Goal: Transaction & Acquisition: Purchase product/service

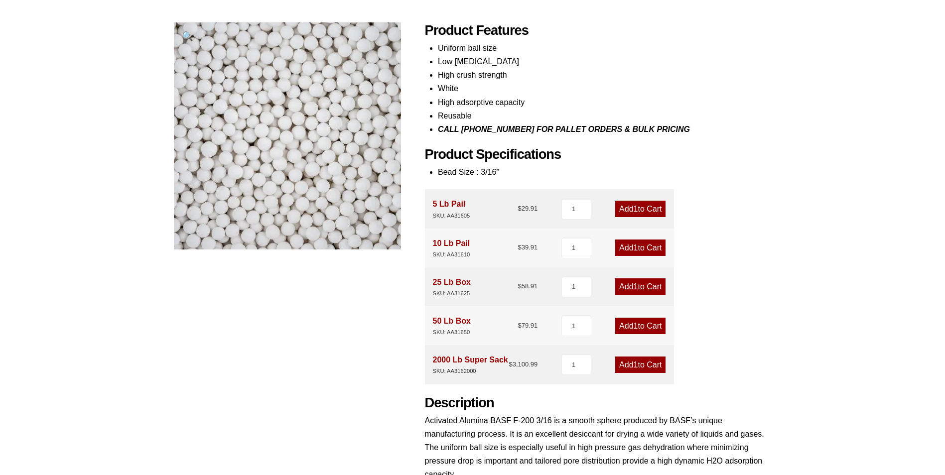
scroll to position [199, 0]
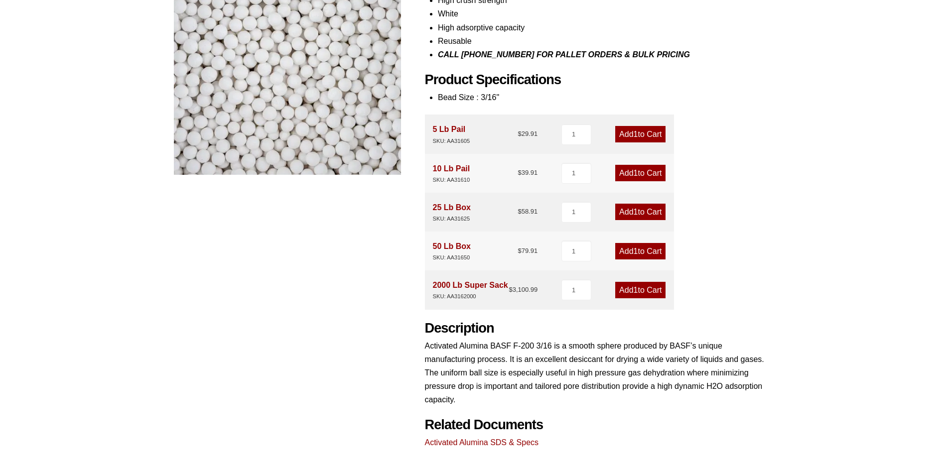
click at [634, 289] on span "1" at bounding box center [635, 290] width 4 height 8
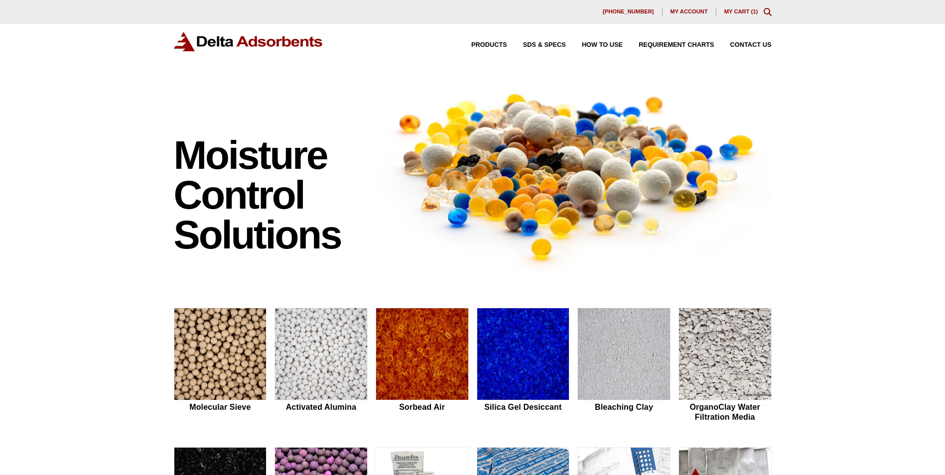
click at [734, 12] on link "My Cart ( 1 )" at bounding box center [741, 11] width 34 height 6
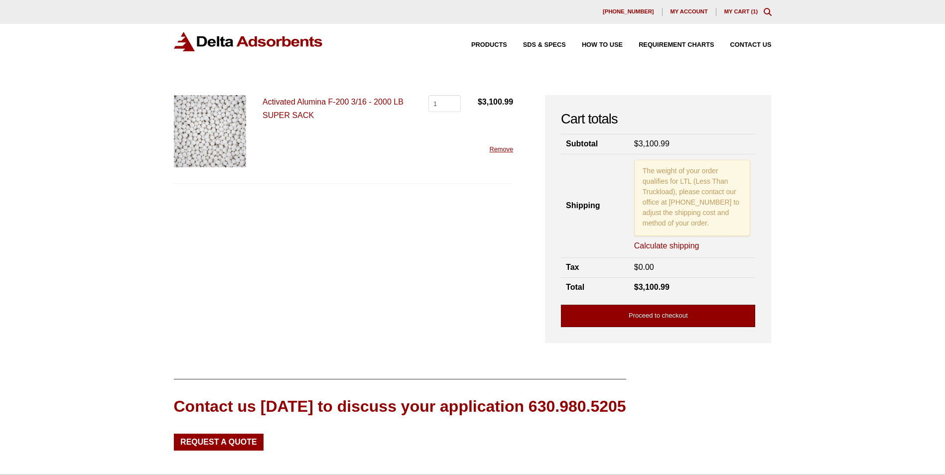
click at [643, 316] on link "Proceed to checkout" at bounding box center [658, 316] width 194 height 22
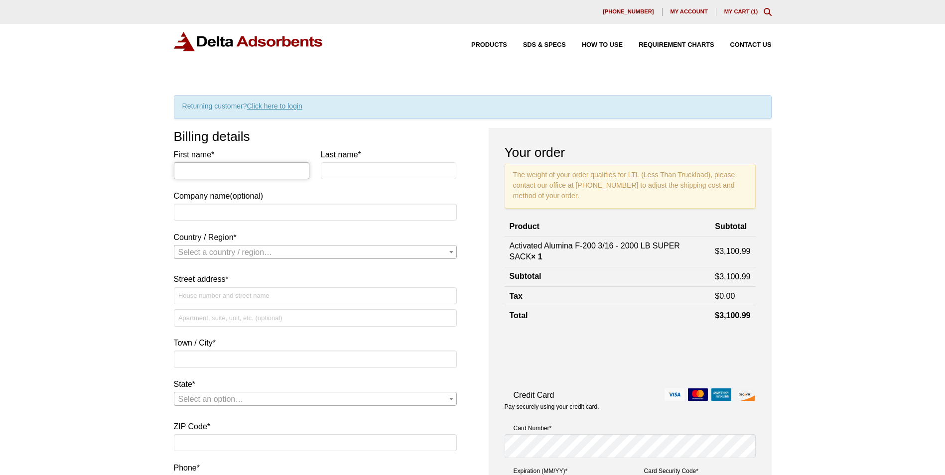
click at [193, 167] on input "First name *" at bounding box center [242, 170] width 136 height 17
type input "[PERSON_NAME]"
type input "Transco Railway Products"
select select "US"
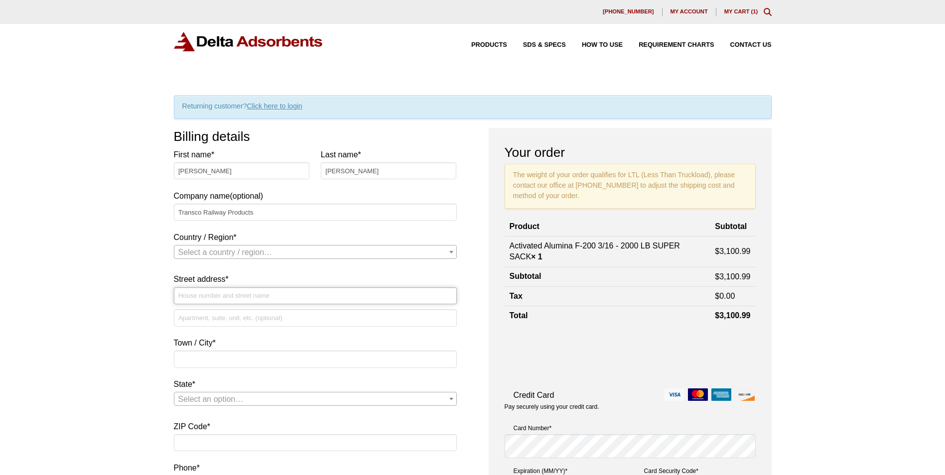
type input "[STREET_ADDRESS][PERSON_NAME]"
type input "[GEOGRAPHIC_DATA]"
type input "51106"
type input "[PHONE_NUMBER]"
type input "[PERSON_NAME][EMAIL_ADDRESS][PERSON_NAME][DOMAIN_NAME]"
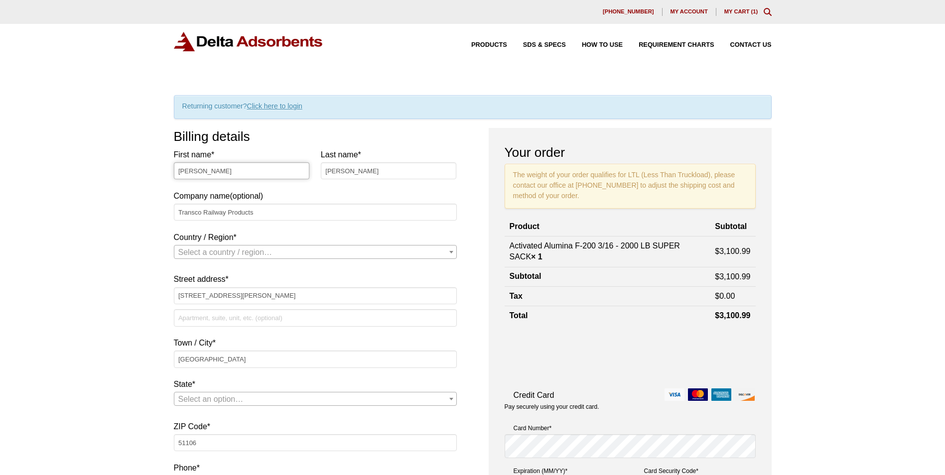
select select "US"
select select "IA"
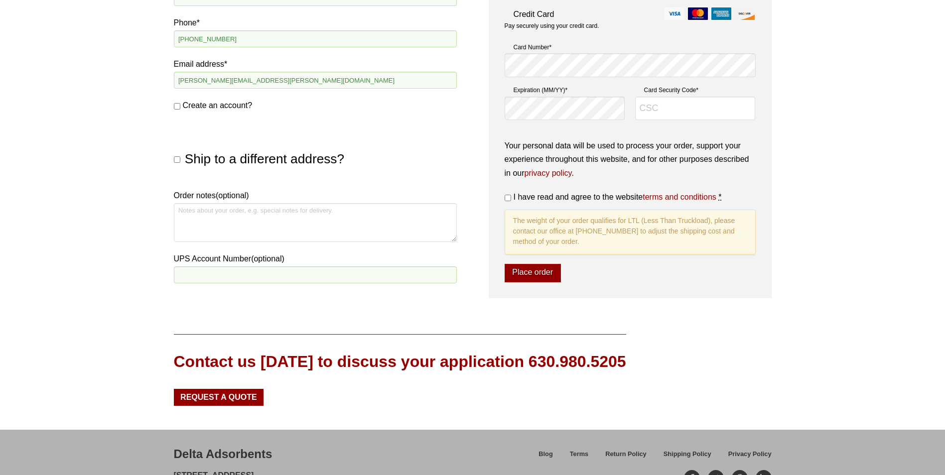
scroll to position [448, 0]
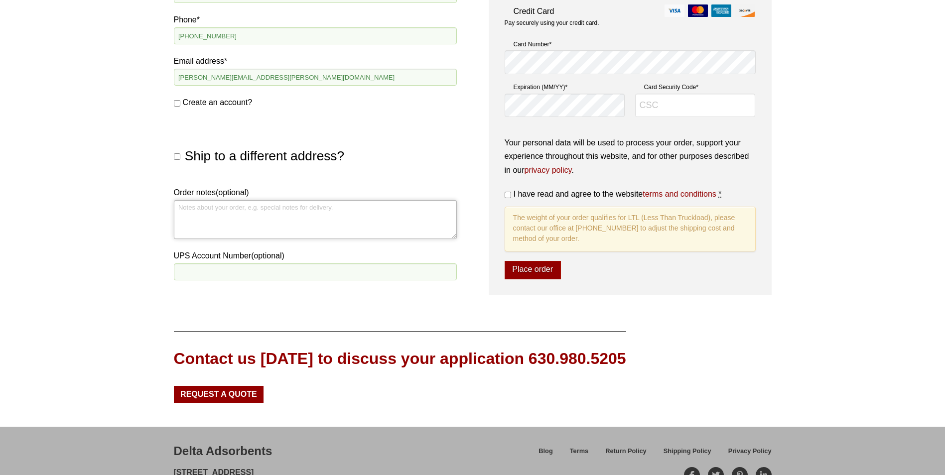
click at [183, 210] on textarea "Order notes (optional)" at bounding box center [315, 219] width 283 height 39
click at [192, 274] on input "UPS Account Number (optional)" at bounding box center [315, 271] width 283 height 17
type input "P"
click at [208, 217] on textarea "Order notes (optional)" at bounding box center [315, 219] width 283 height 39
type textarea "Please contact"
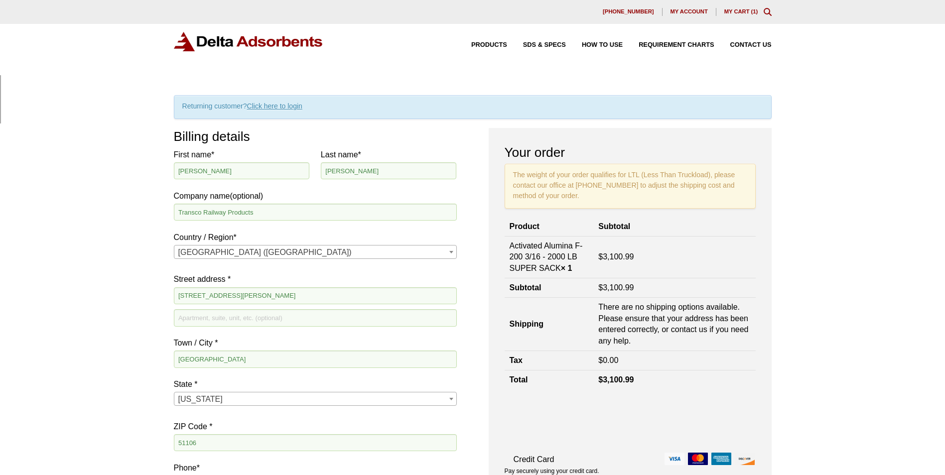
scroll to position [0, 9]
type input "Dal"
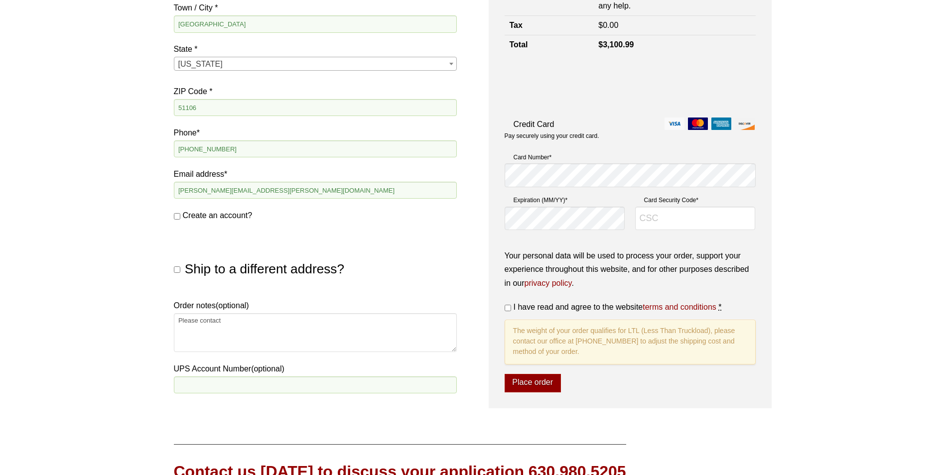
scroll to position [349, 0]
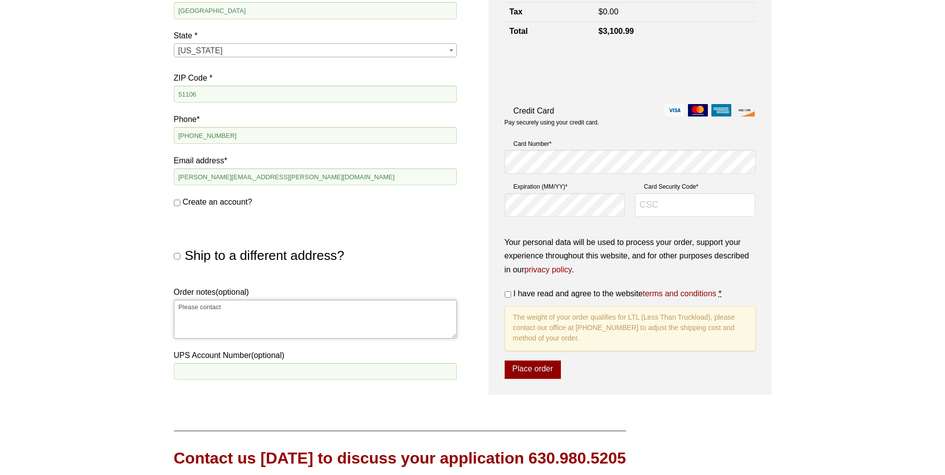
click at [233, 306] on textarea "Please contact" at bounding box center [315, 319] width 283 height 39
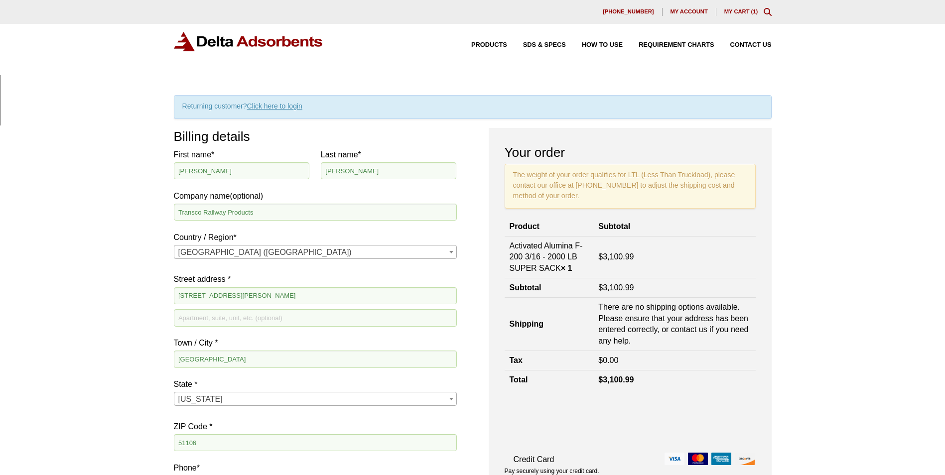
scroll to position [0, 9]
type input "Dal"
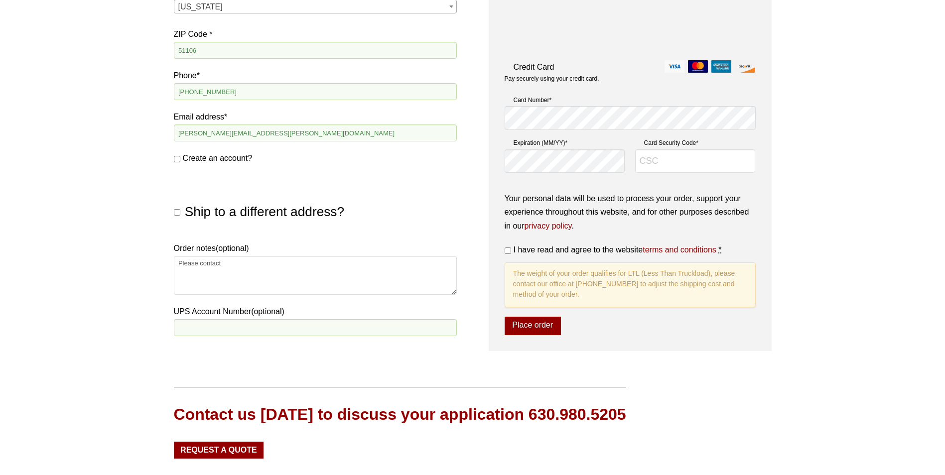
scroll to position [398, 0]
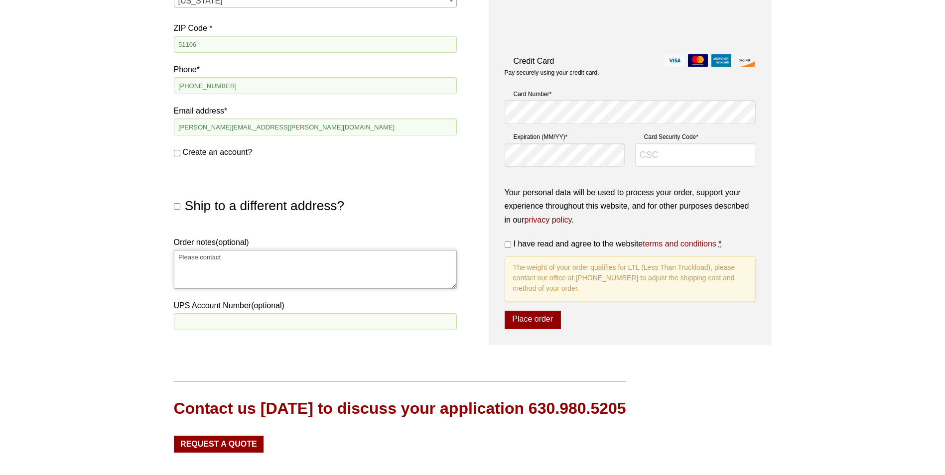
click at [245, 260] on textarea "Please contact" at bounding box center [315, 269] width 283 height 39
click at [257, 256] on textarea "Please contact" at bounding box center [315, 269] width 283 height 39
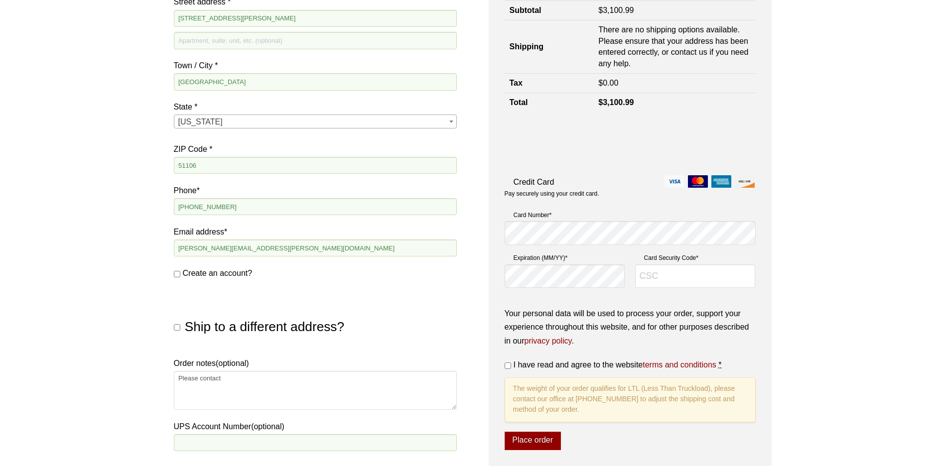
scroll to position [299, 0]
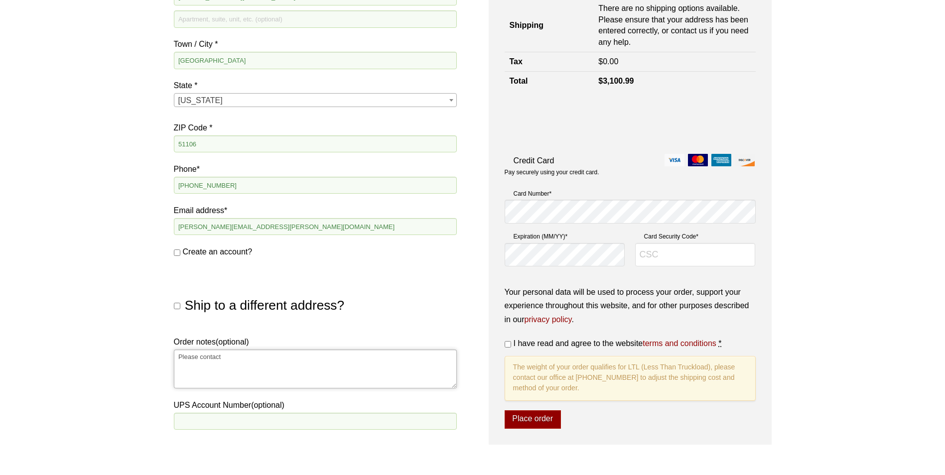
click at [239, 357] on textarea "Please contact" at bounding box center [315, 369] width 283 height 39
click at [246, 359] on textarea "Please contact" at bounding box center [315, 369] width 283 height 39
type textarea "Please contac"
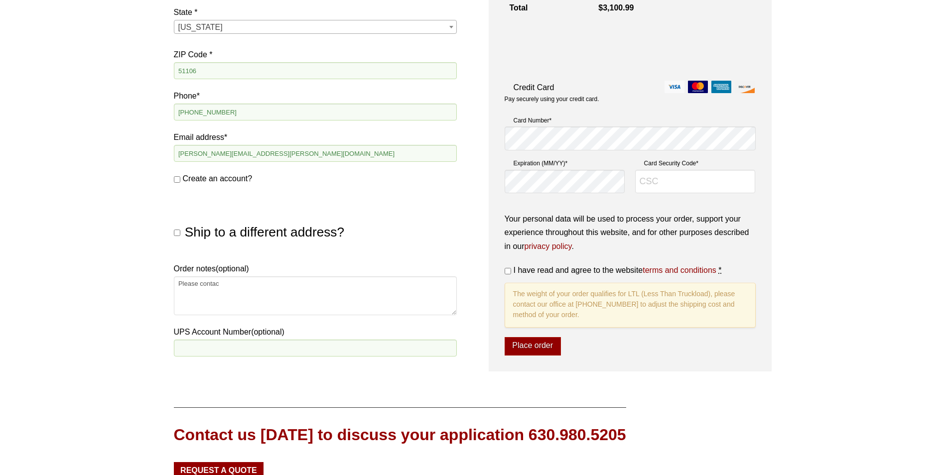
scroll to position [398, 0]
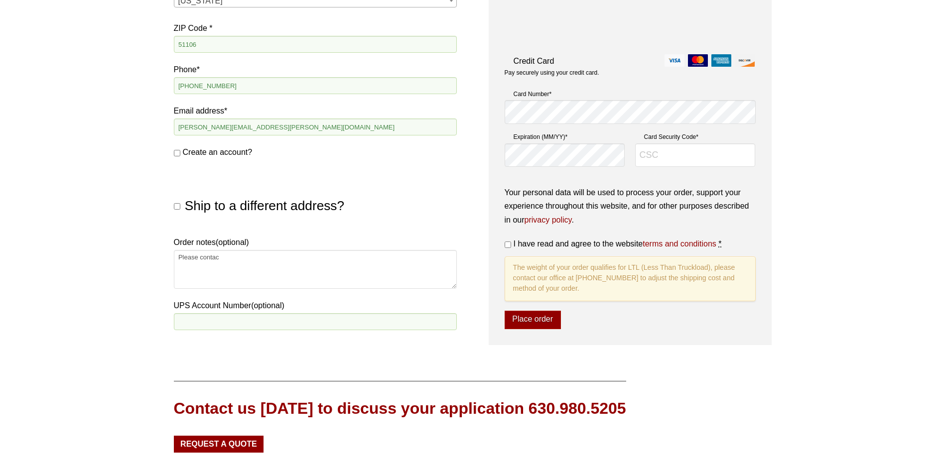
click at [509, 247] on input "I have read and agree to the website terms and conditions *" at bounding box center [507, 245] width 6 height 6
checkbox input "true"
click at [245, 259] on textarea "Please contac" at bounding box center [315, 269] width 283 height 39
type textarea "Please contact"
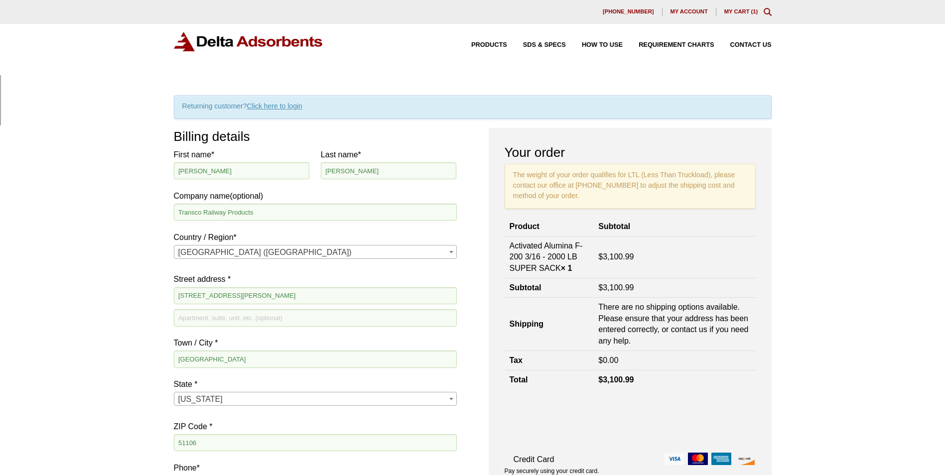
scroll to position [0, 4]
type input "D"
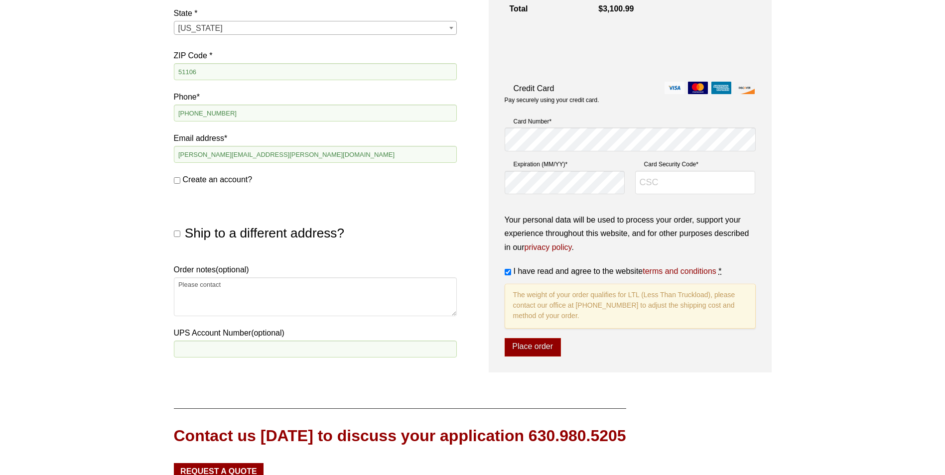
scroll to position [398, 0]
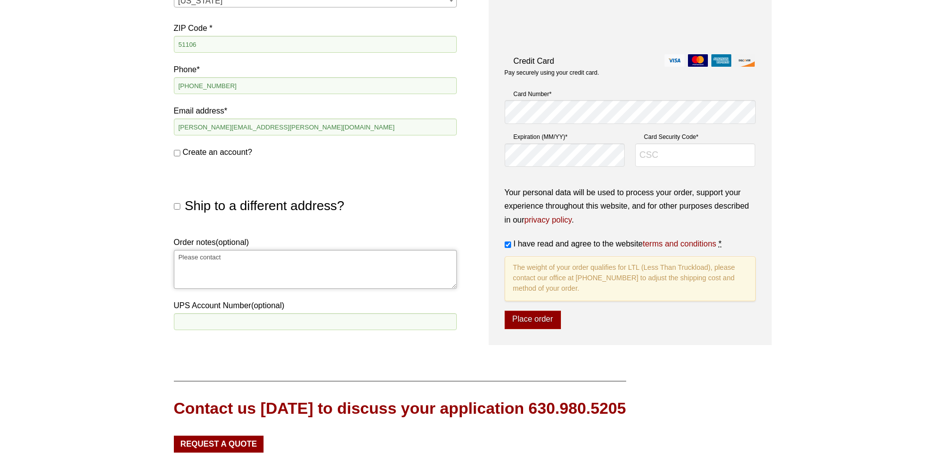
drag, startPoint x: 233, startPoint y: 259, endPoint x: 173, endPoint y: 257, distance: 59.8
click at [174, 257] on textarea "Please contact" at bounding box center [315, 269] width 283 height 39
paste textarea "[PERSON_NAME] our third part logistics agent to schedule a pickup. [GEOGRAPHIC_…"
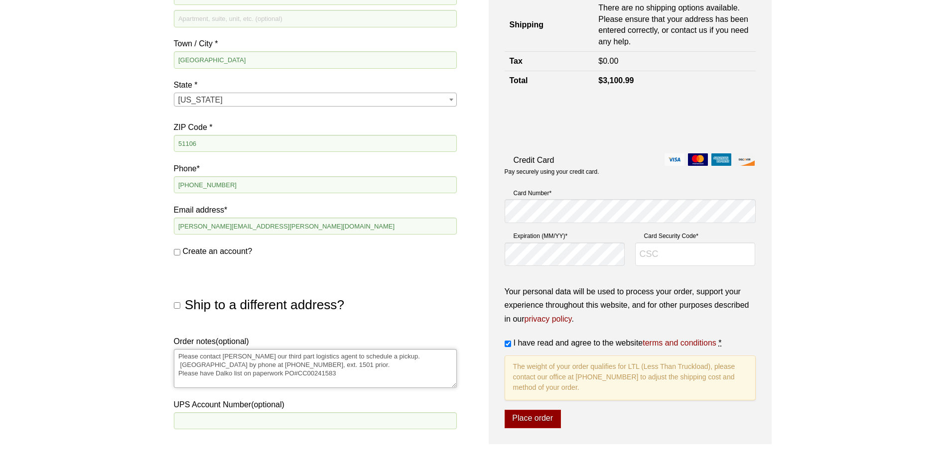
scroll to position [299, 0]
type textarea "Please contact [PERSON_NAME] our third part logistics agent to schedule a picku…"
click at [649, 255] on input "Card Security Code *" at bounding box center [695, 255] width 121 height 24
type input "216"
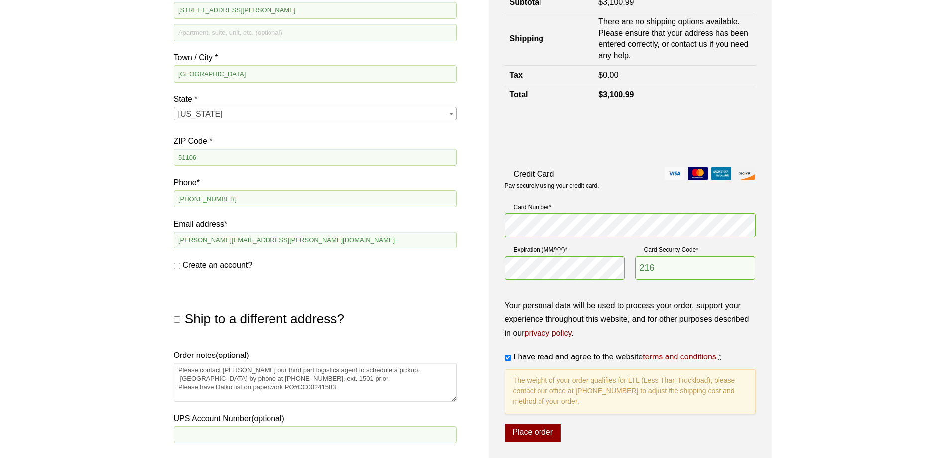
scroll to position [149, 0]
